Goal: Information Seeking & Learning: Find specific fact

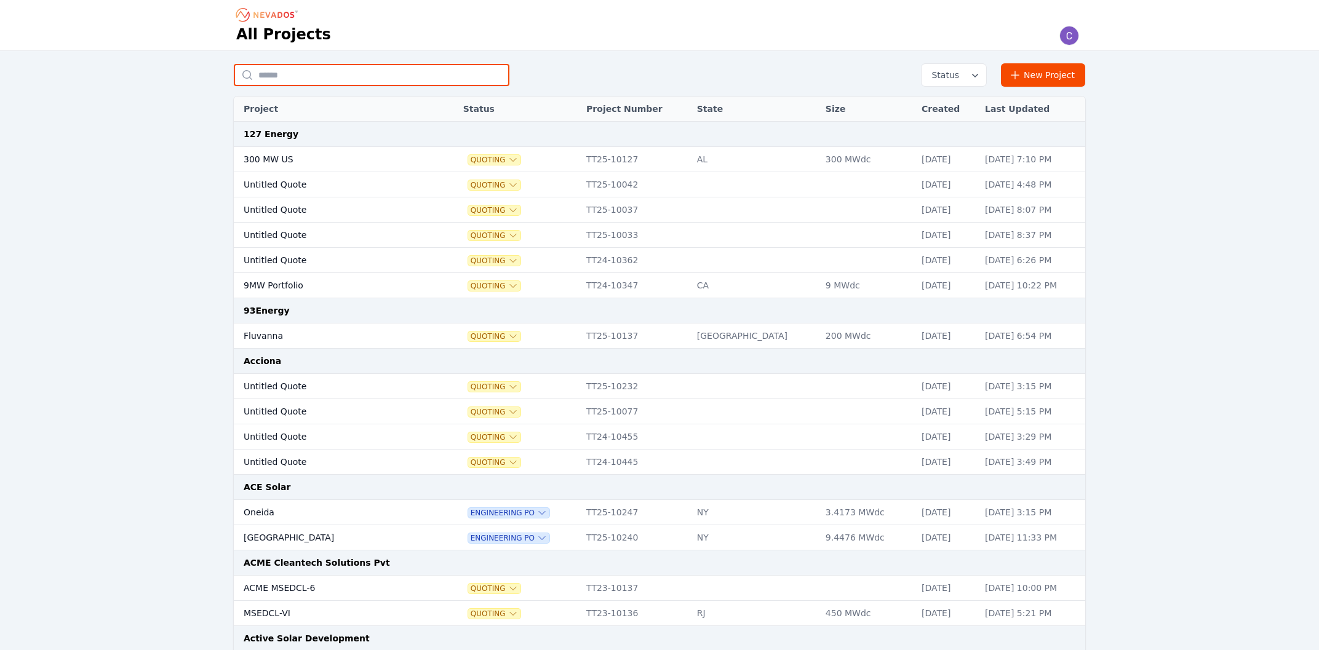
click at [377, 85] on input "text" at bounding box center [372, 75] width 276 height 22
type input "******"
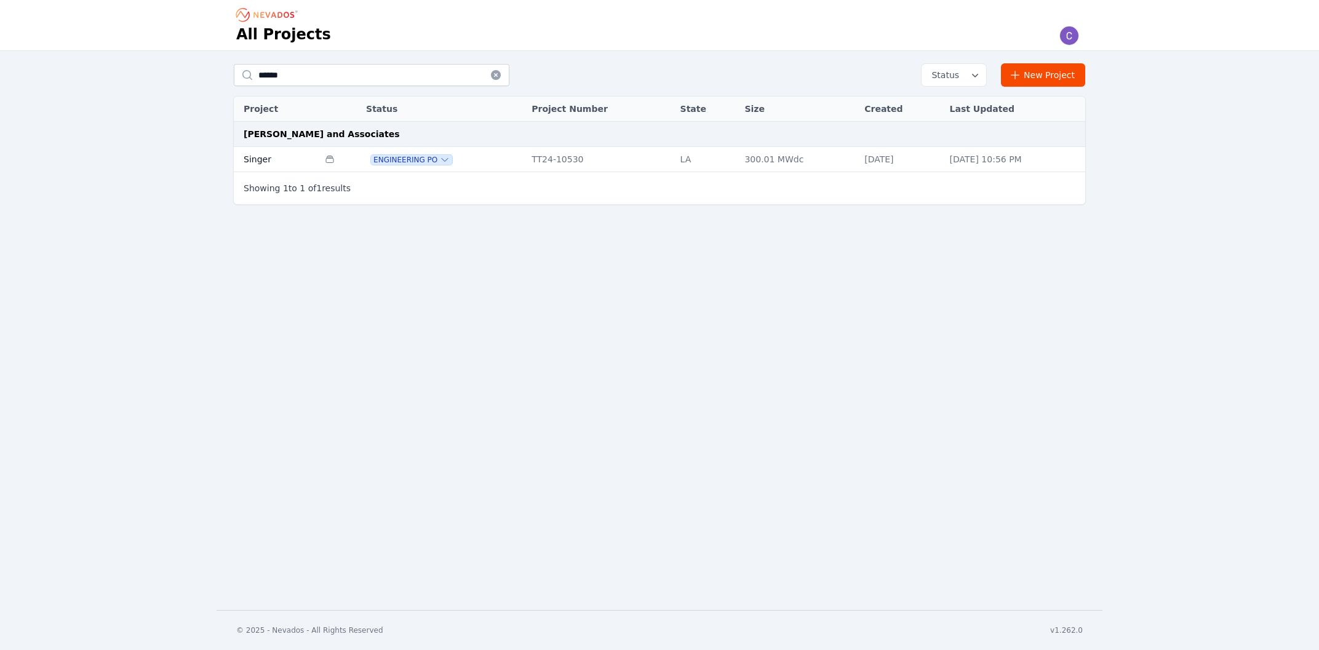
click at [349, 154] on td "Multiple Project Specificationss" at bounding box center [339, 159] width 41 height 25
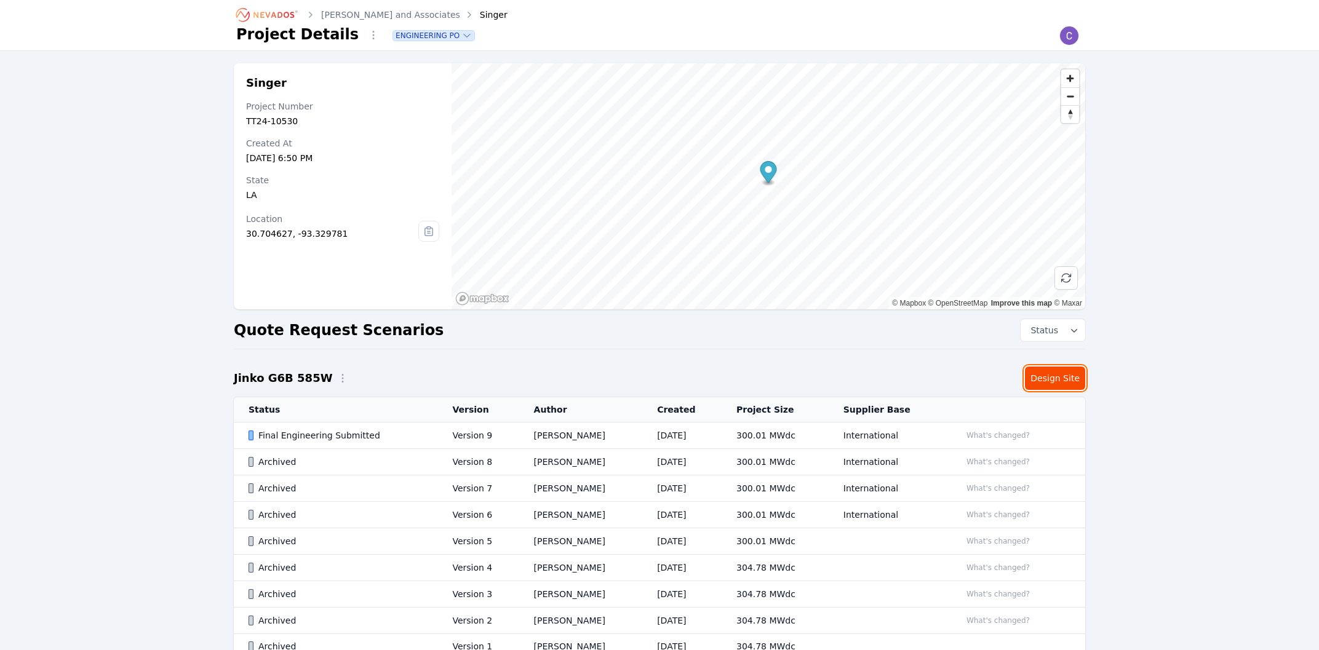
click at [1063, 381] on link "Design Site" at bounding box center [1055, 378] width 60 height 23
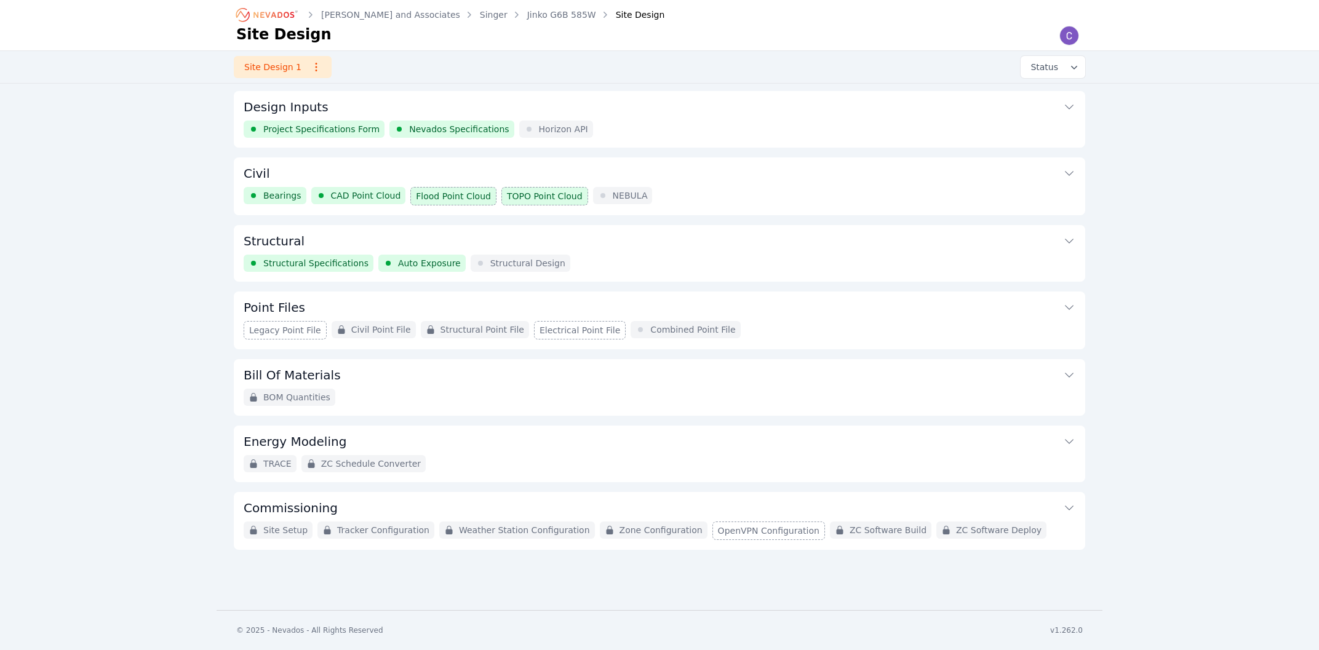
click at [475, 172] on button "Civil" at bounding box center [660, 172] width 832 height 30
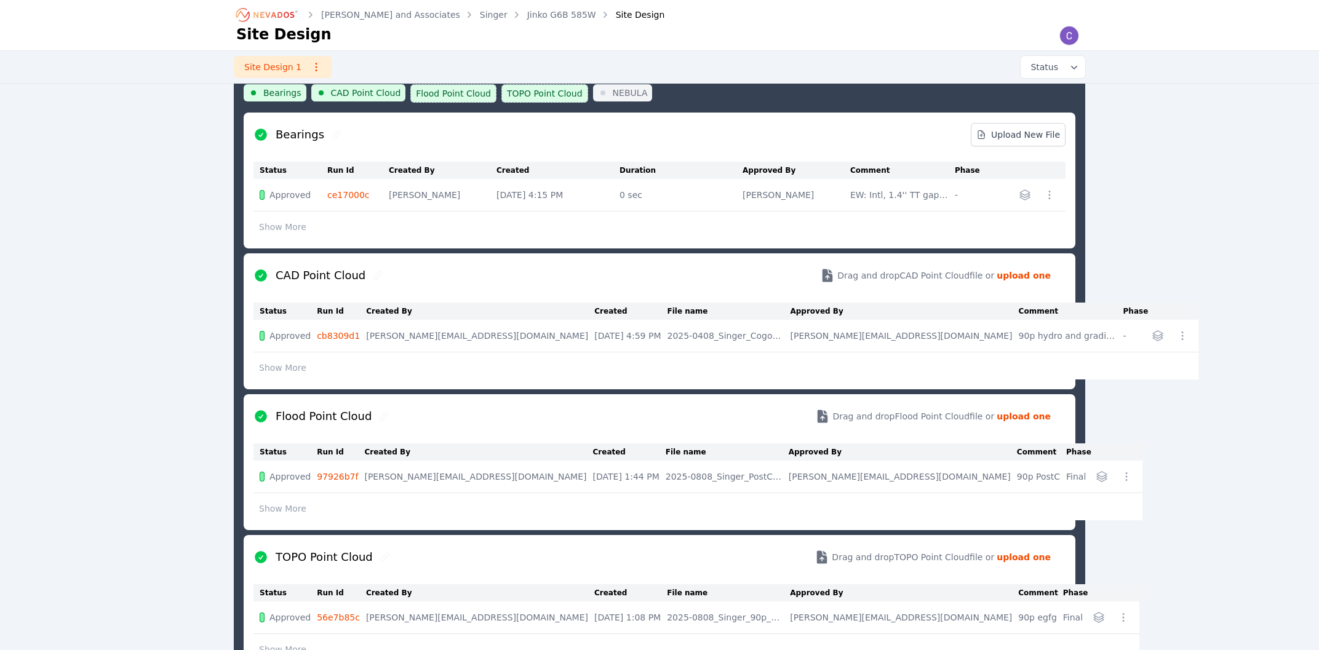
scroll to position [131, 0]
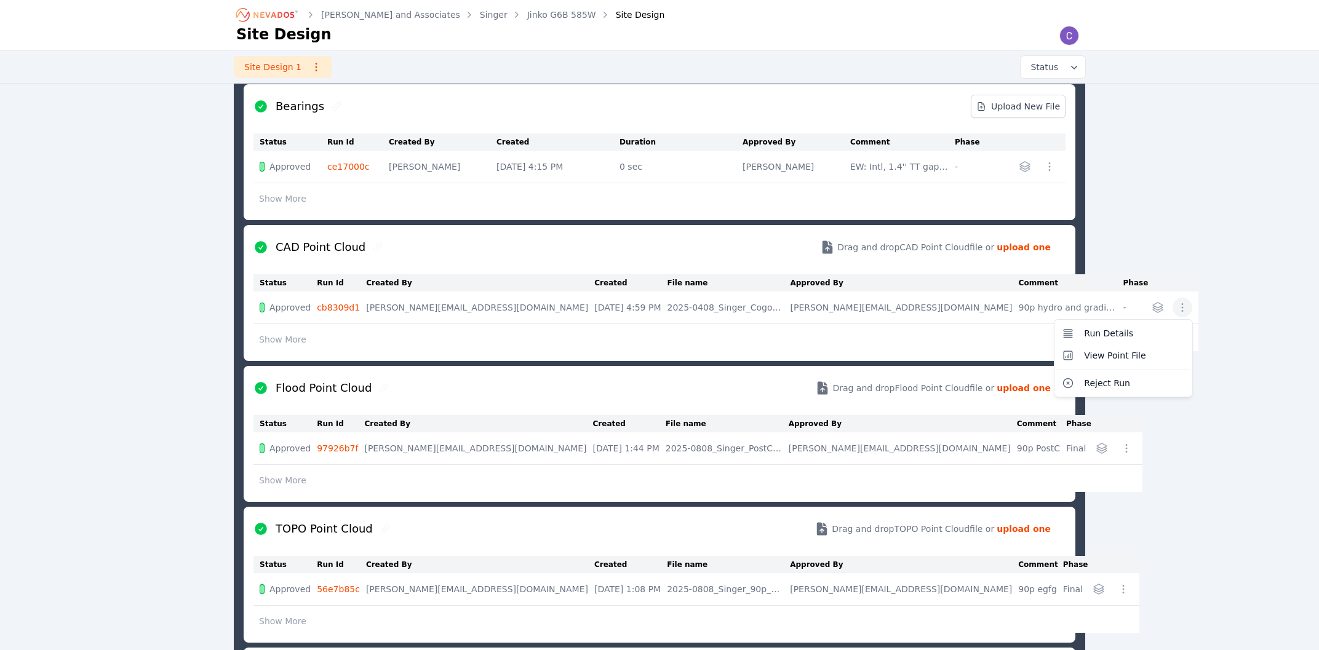
click at [1176, 312] on icon "button" at bounding box center [1182, 307] width 12 height 12
click at [1148, 303] on div "Run Details View Point File Reject Run" at bounding box center [1170, 308] width 44 height 20
click at [1151, 306] on icon "button" at bounding box center [1157, 307] width 12 height 12
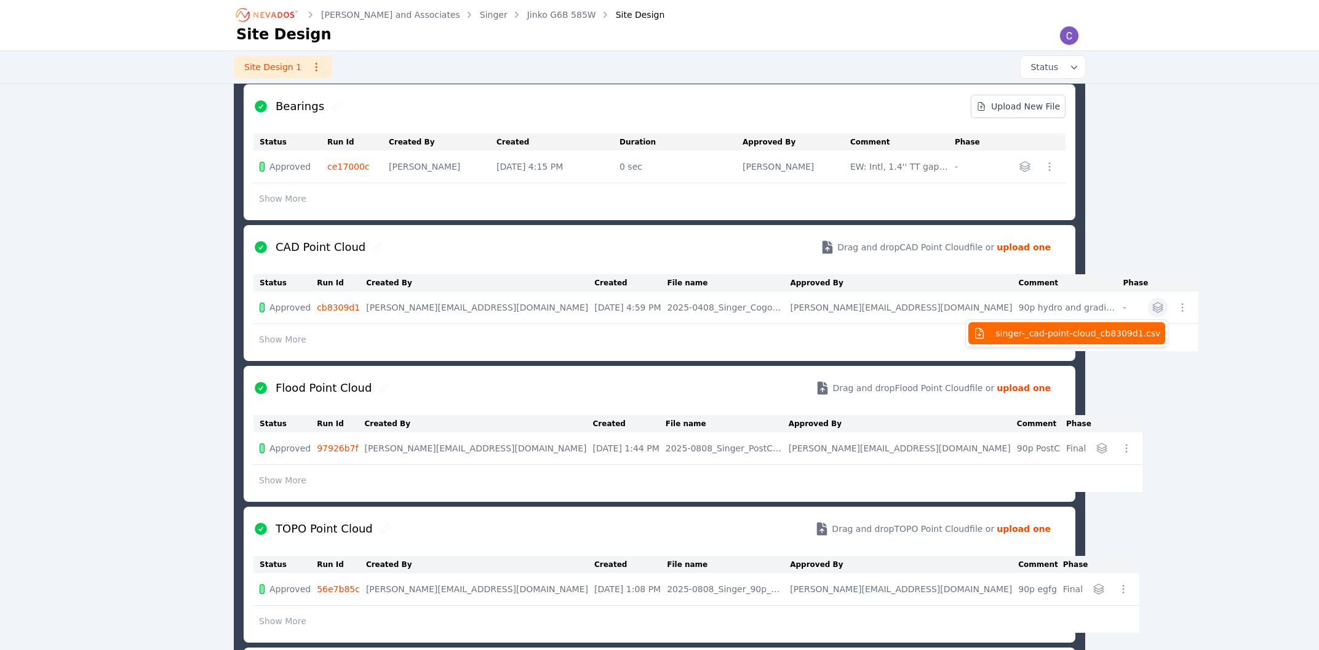
click at [997, 330] on span "singer-_cad-point-cloud_cb8309d1.csv" at bounding box center [1077, 333] width 165 height 12
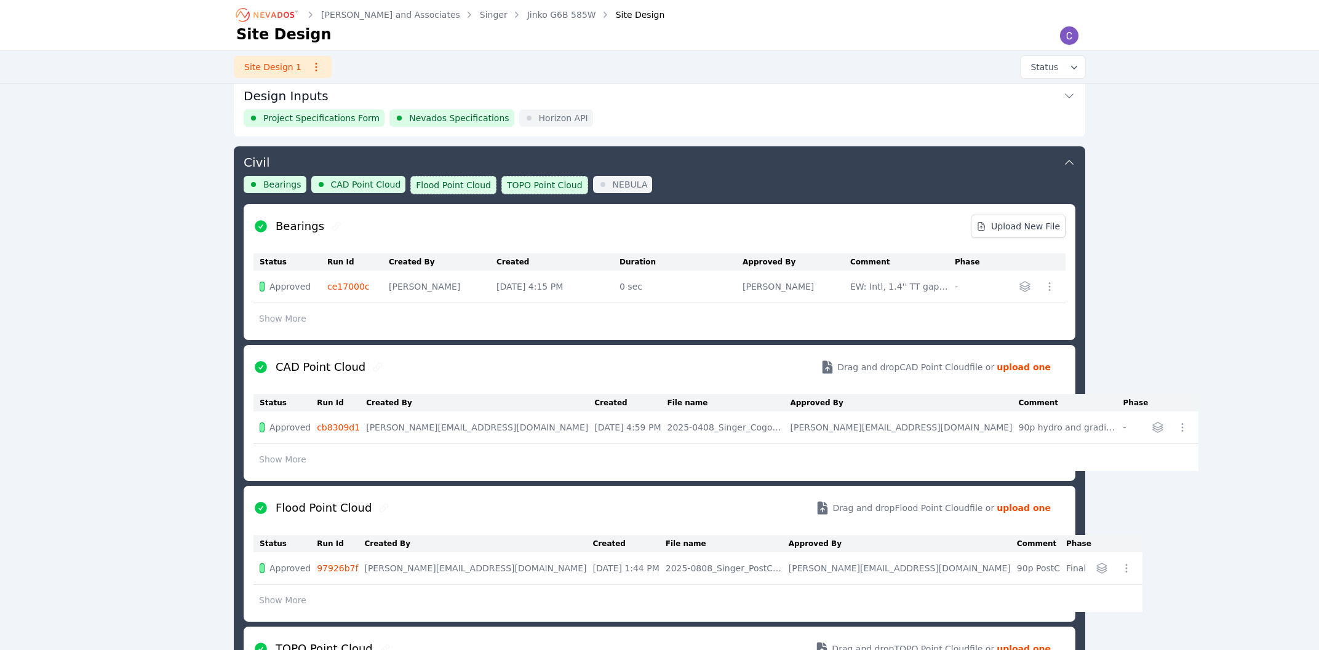
scroll to position [0, 0]
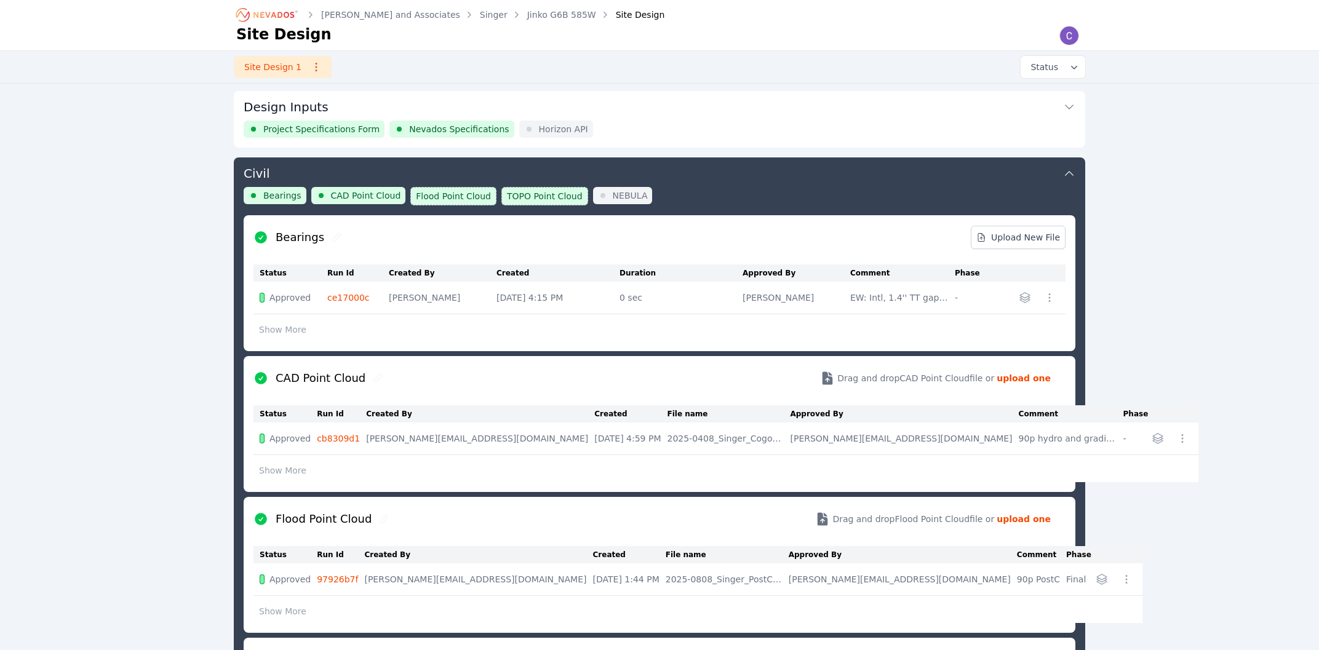
click at [329, 109] on button "Design Inputs" at bounding box center [660, 106] width 832 height 30
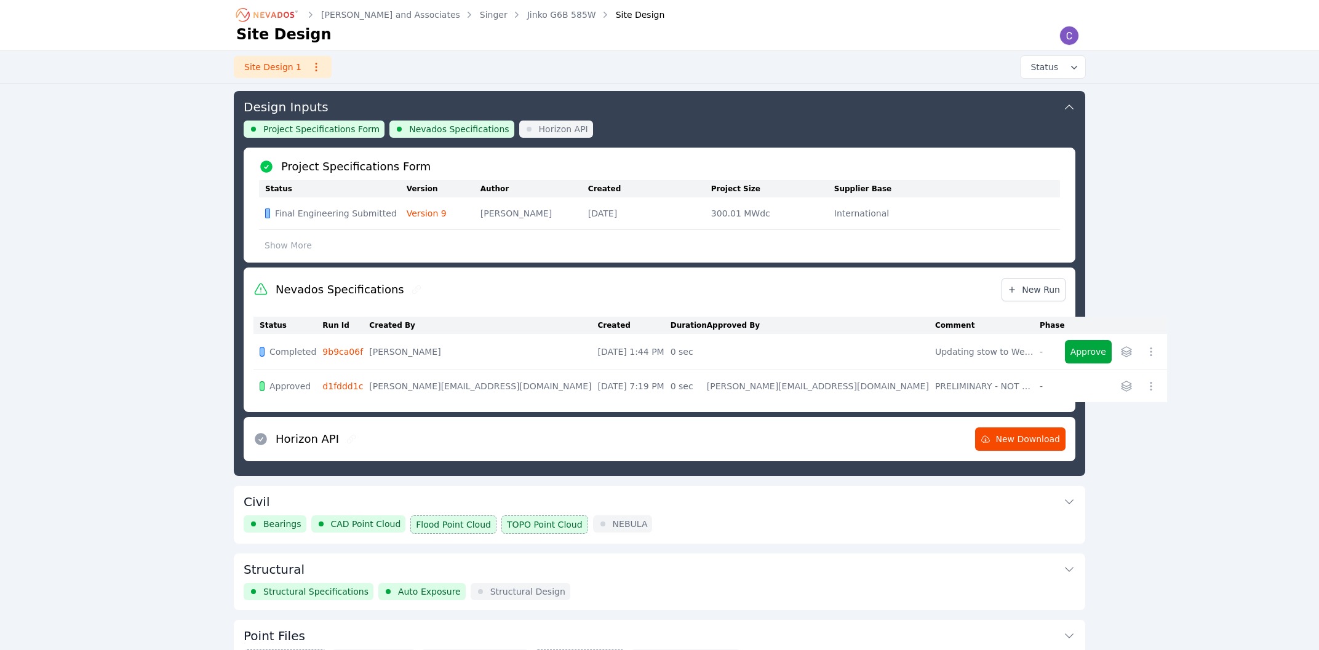
click at [418, 213] on link "Version 9" at bounding box center [427, 213] width 40 height 10
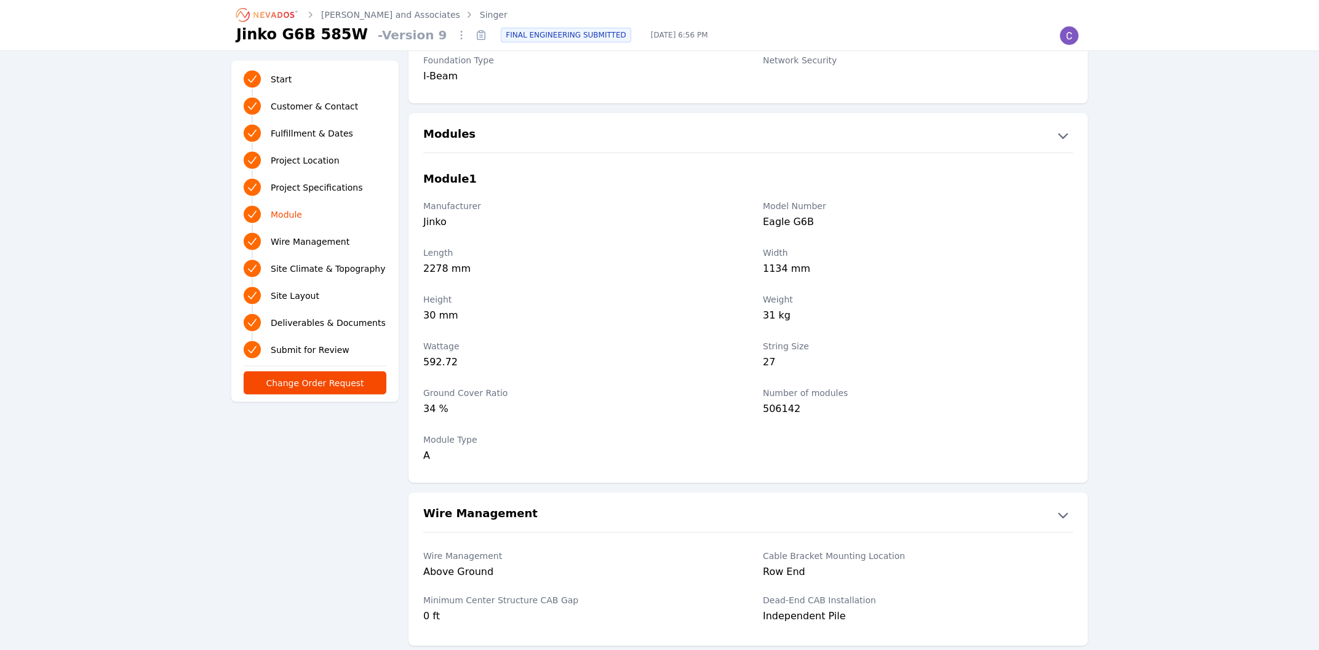
scroll to position [1319, 0]
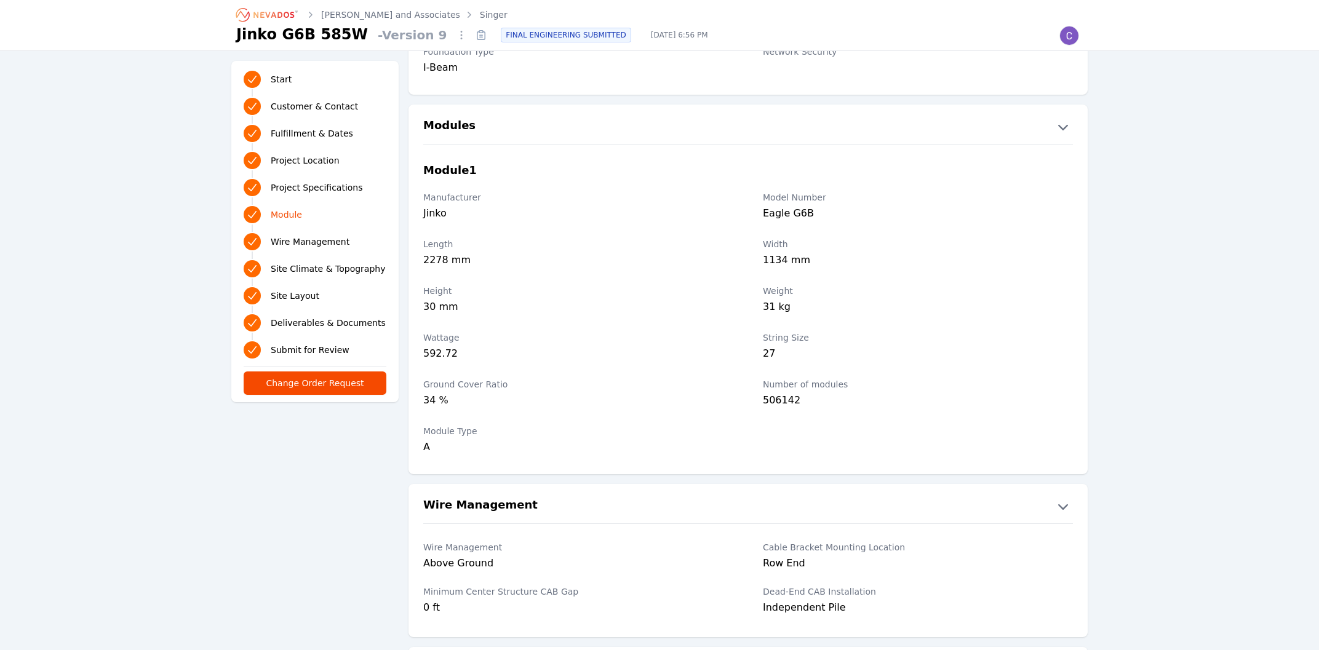
click at [795, 212] on div "Eagle G6B" at bounding box center [918, 214] width 310 height 17
click at [795, 213] on div "Eagle G6B" at bounding box center [918, 214] width 310 height 17
click at [808, 216] on div "Eagle G6B" at bounding box center [918, 214] width 310 height 17
drag, startPoint x: 808, startPoint y: 216, endPoint x: 763, endPoint y: 213, distance: 45.0
click at [763, 213] on div "Manufacturer Jinko Model Number Eagle G6B" at bounding box center [747, 207] width 679 height 47
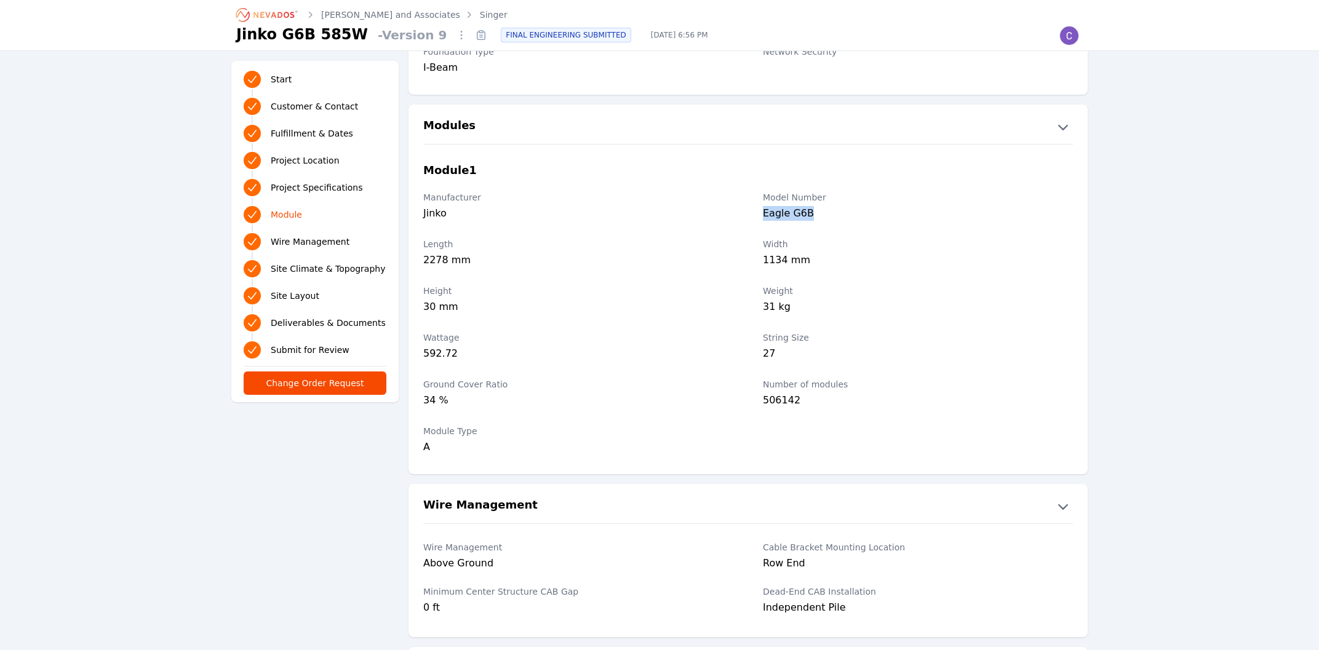
copy div "Eagle G6B"
